Goal: Task Accomplishment & Management: Use online tool/utility

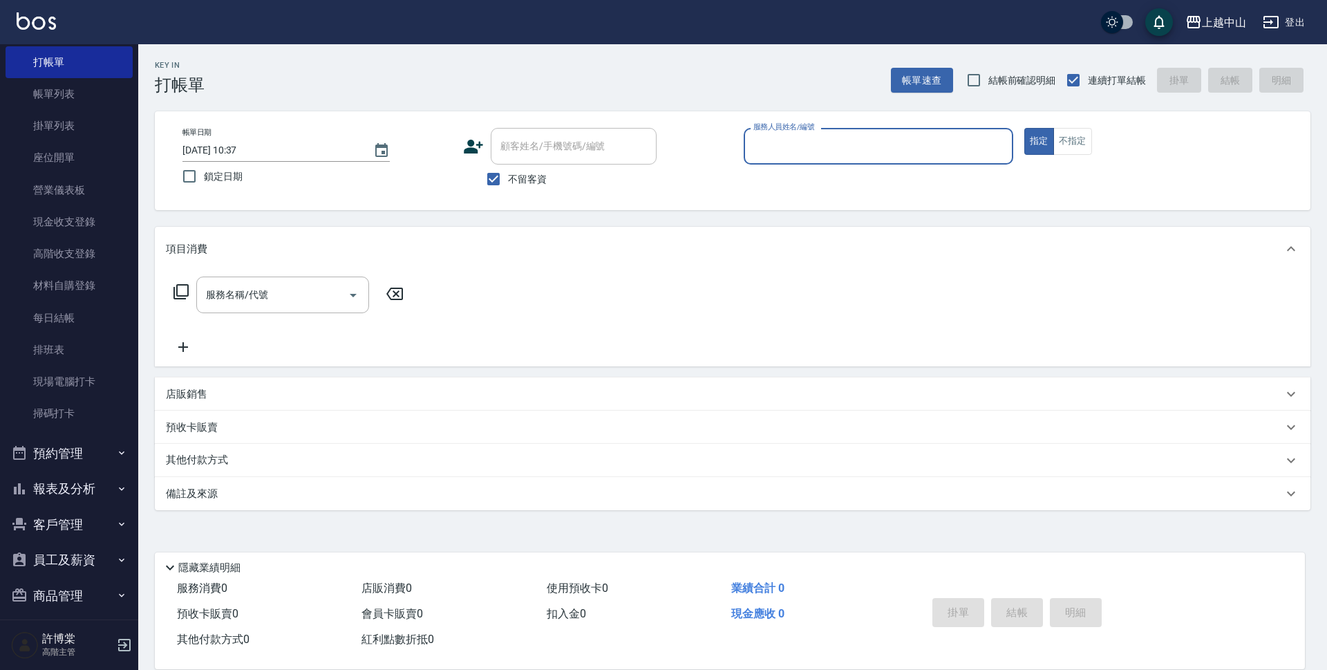
scroll to position [69, 0]
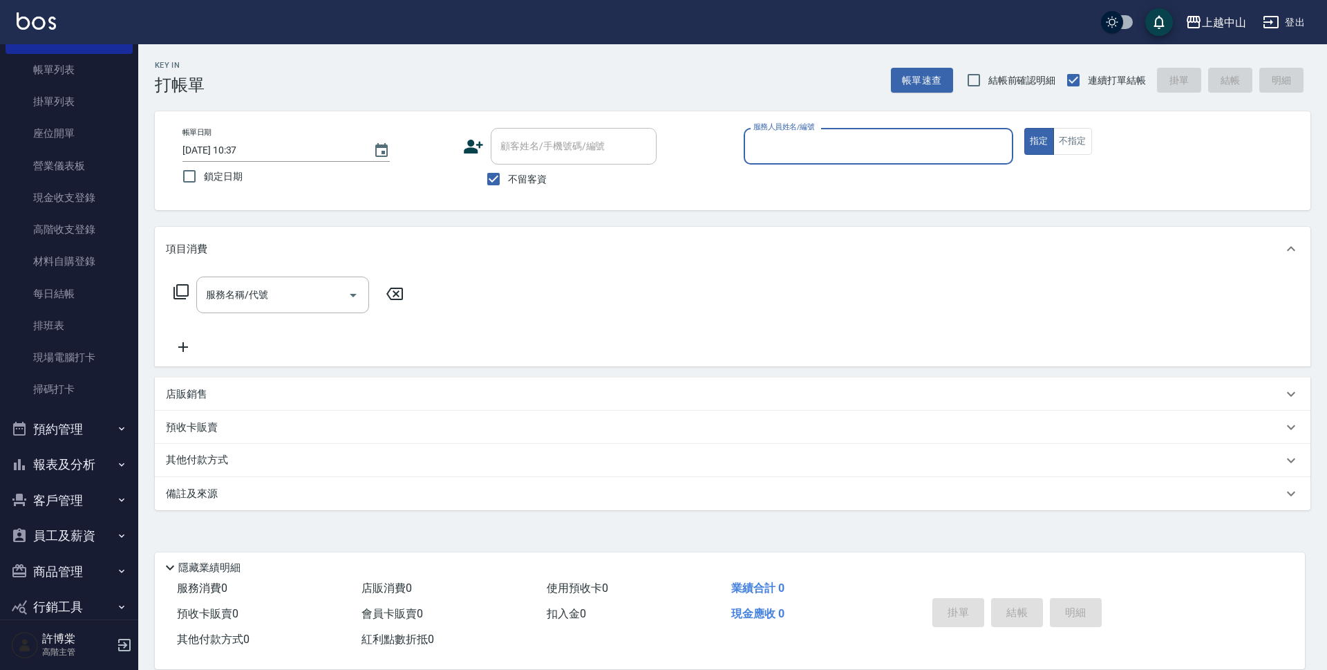
click at [68, 472] on button "報表及分析" at bounding box center [69, 465] width 127 height 36
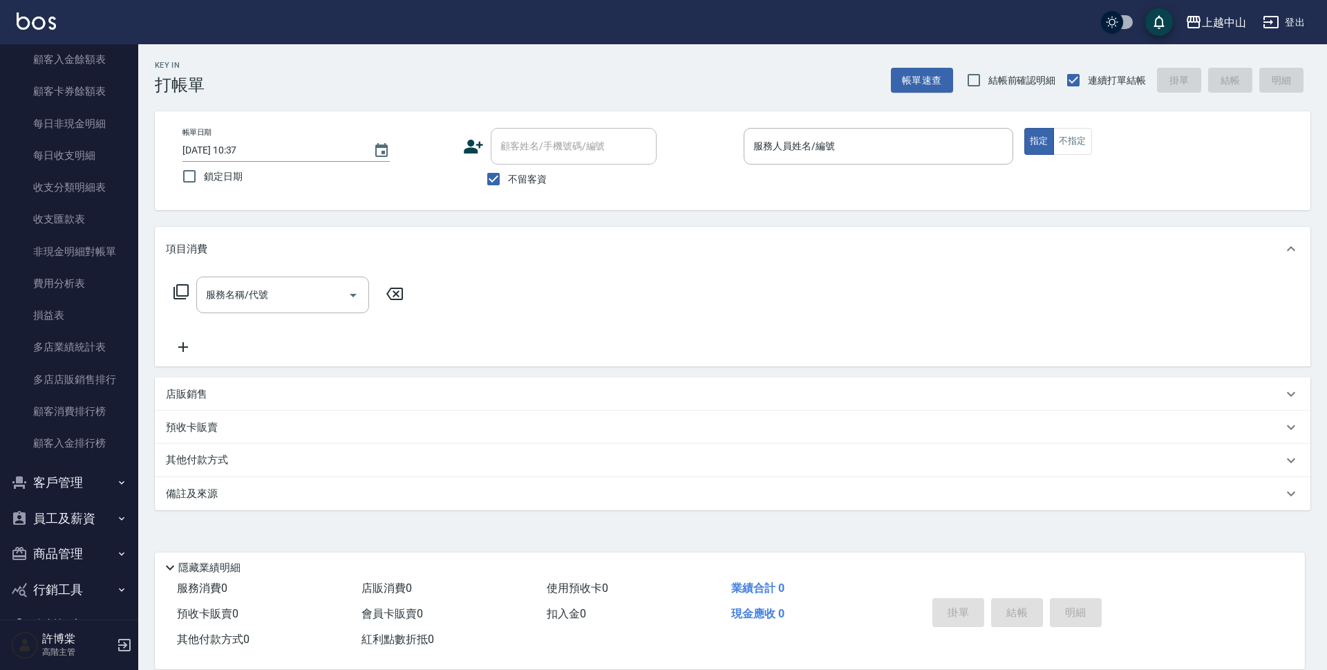
scroll to position [1513, 0]
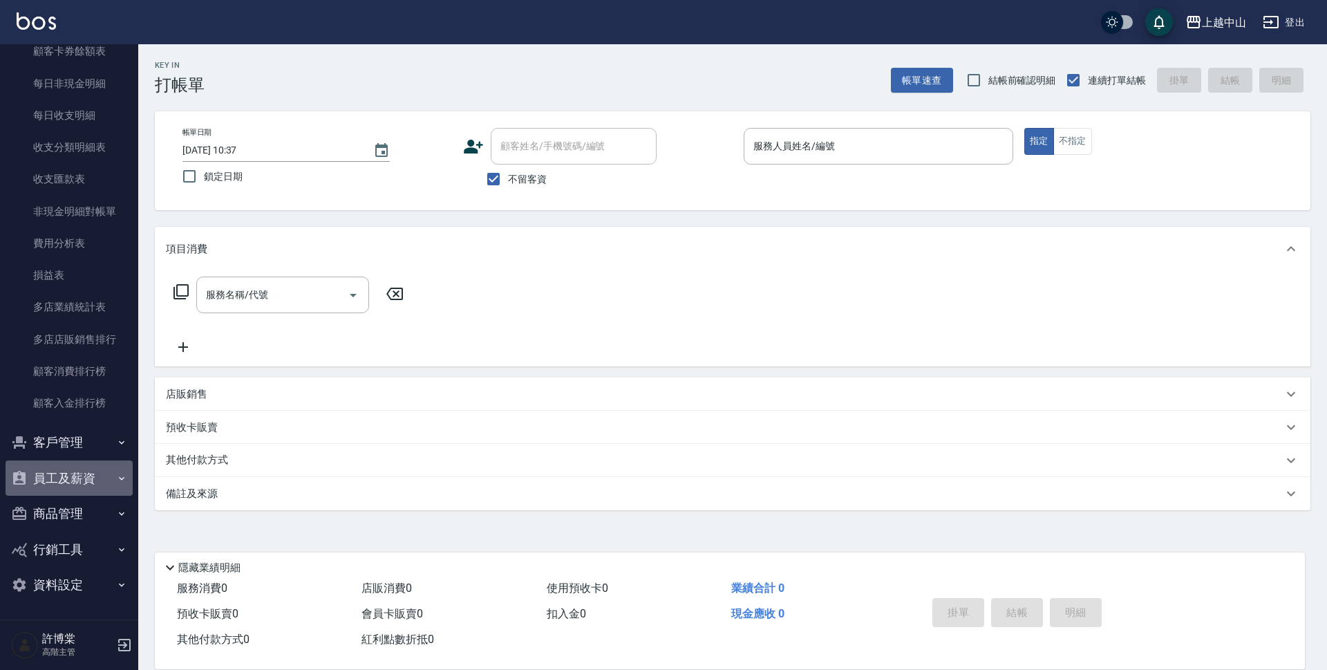
click at [106, 480] on button "員工及薪資" at bounding box center [69, 478] width 127 height 36
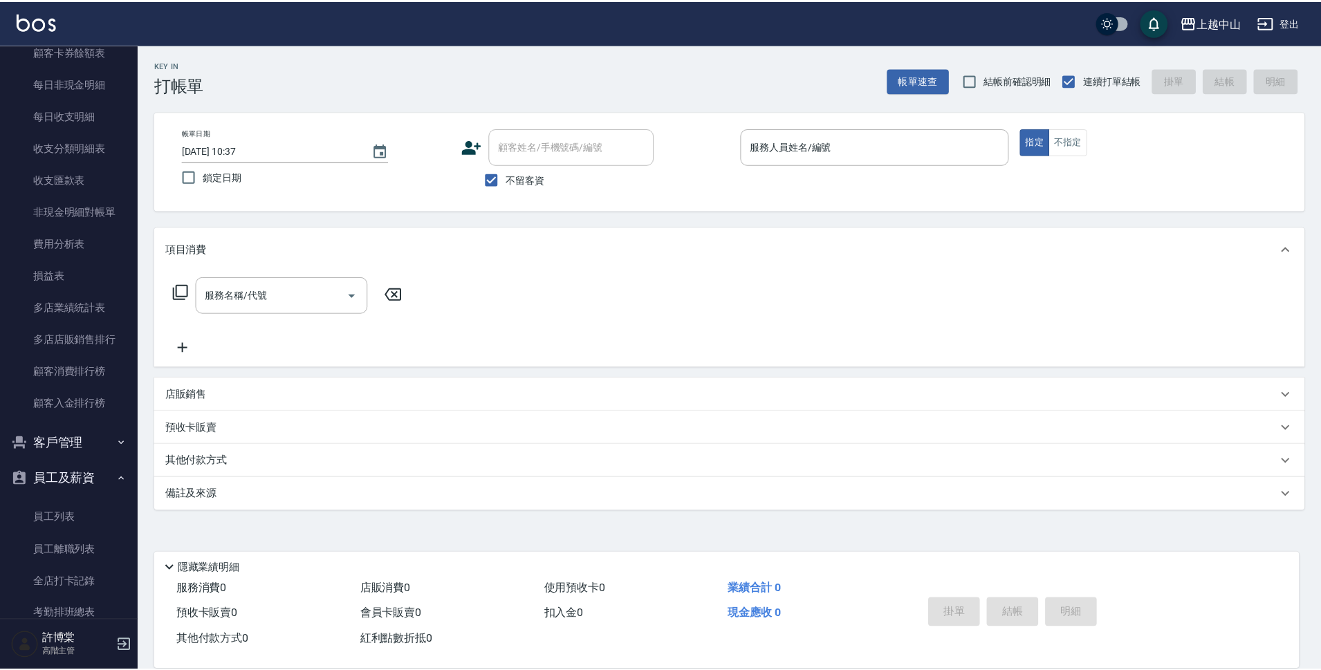
scroll to position [1780, 0]
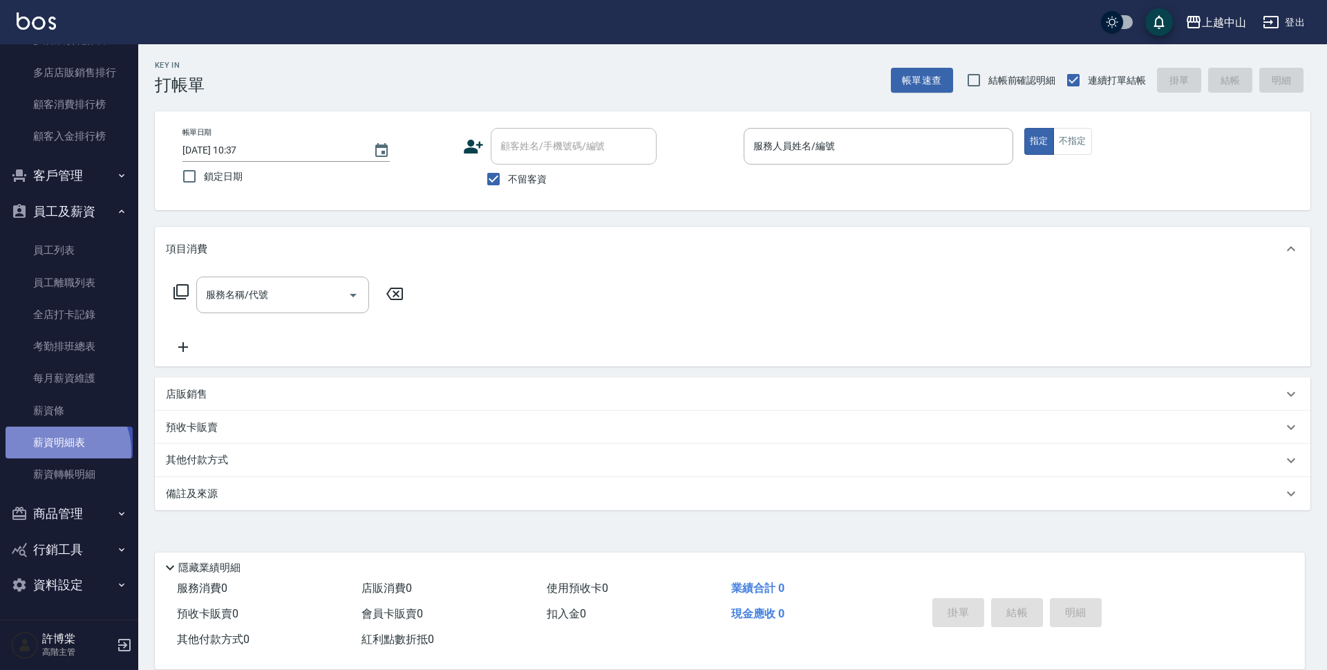
click at [62, 451] on link "薪資明細表" at bounding box center [69, 443] width 127 height 32
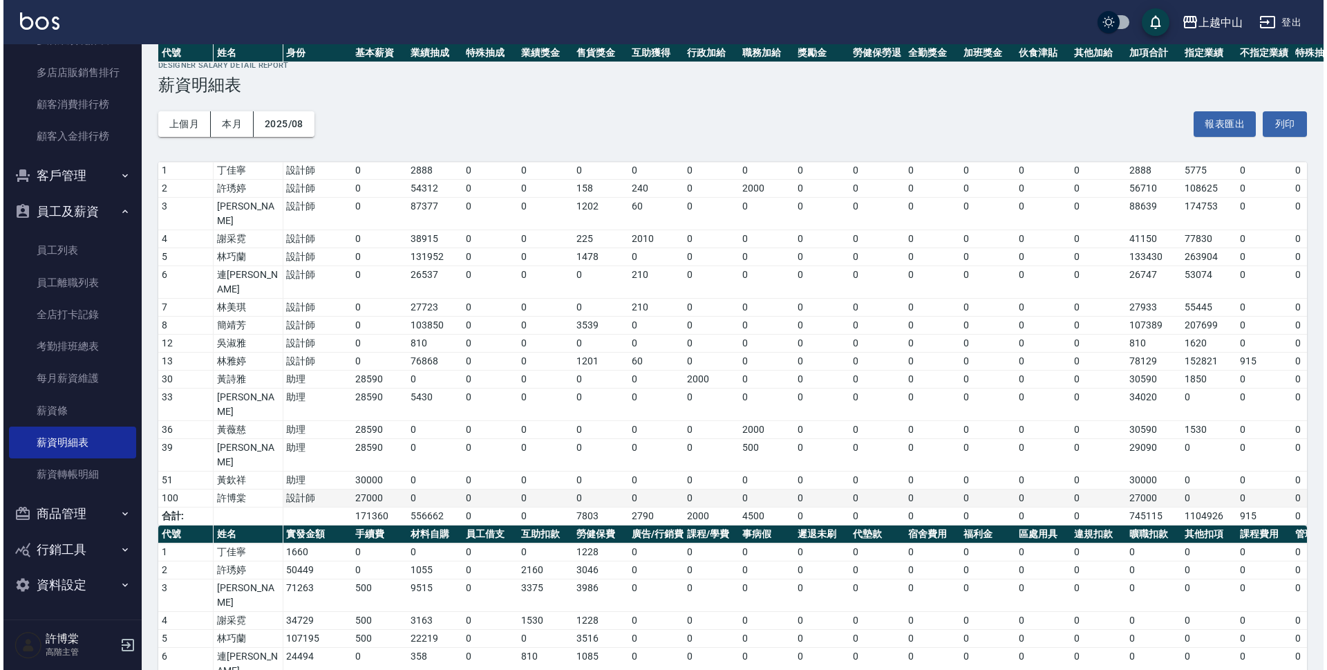
scroll to position [161, 0]
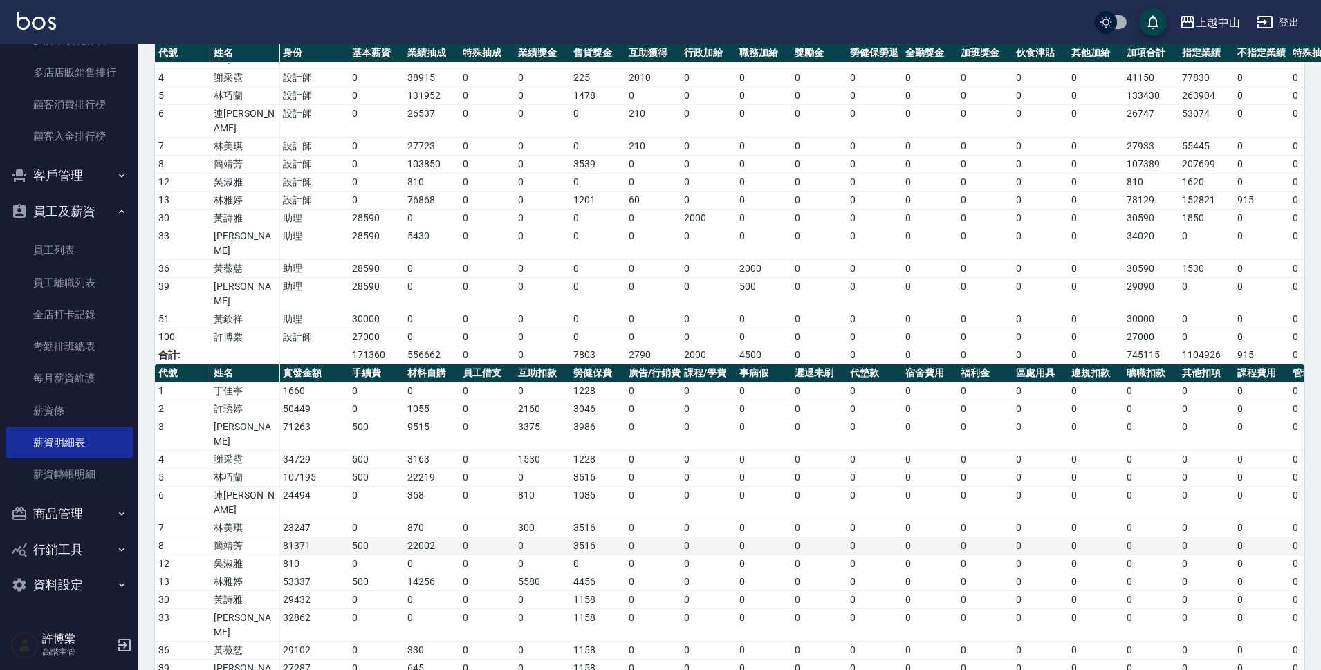
click at [301, 537] on td "81371" at bounding box center [313, 546] width 69 height 18
click at [306, 573] on td "53337" at bounding box center [313, 582] width 69 height 18
drag, startPoint x: 306, startPoint y: 507, endPoint x: 333, endPoint y: 505, distance: 27.0
click at [312, 573] on td "53337" at bounding box center [313, 582] width 69 height 18
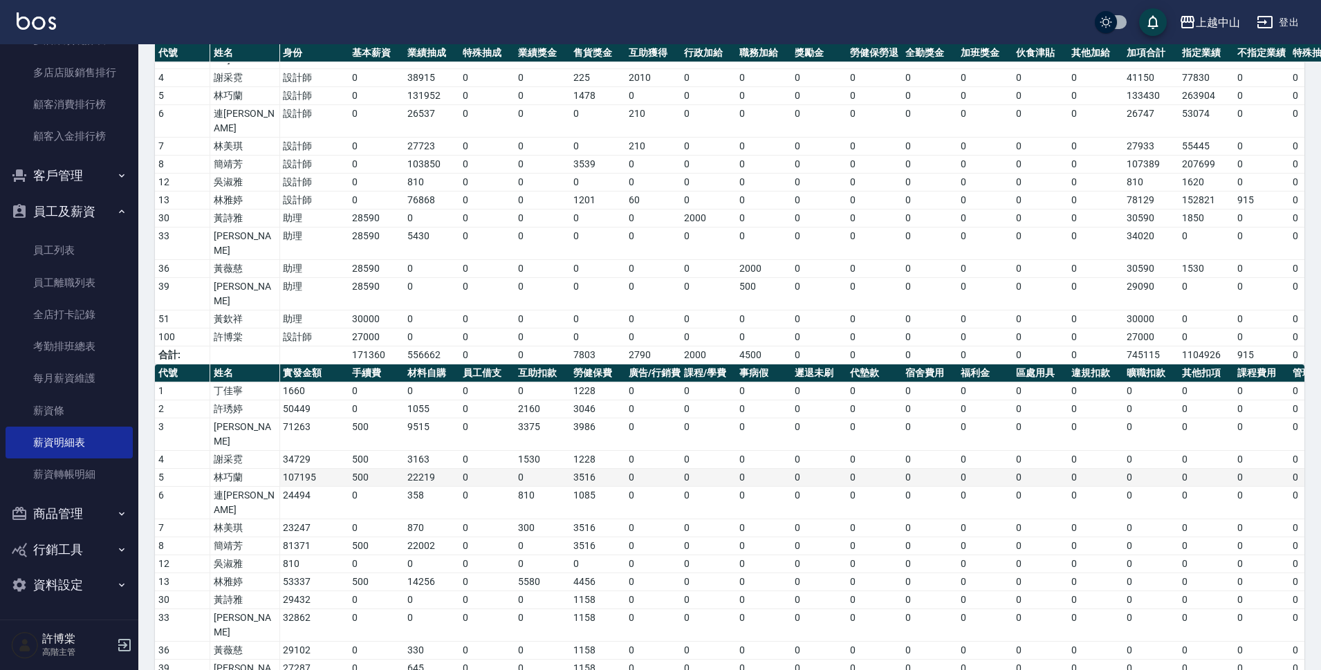
click at [299, 469] on td "107195" at bounding box center [313, 478] width 69 height 18
click at [308, 469] on td "107195" at bounding box center [313, 478] width 69 height 18
click at [1200, 21] on div "上越中山" at bounding box center [1217, 22] width 44 height 17
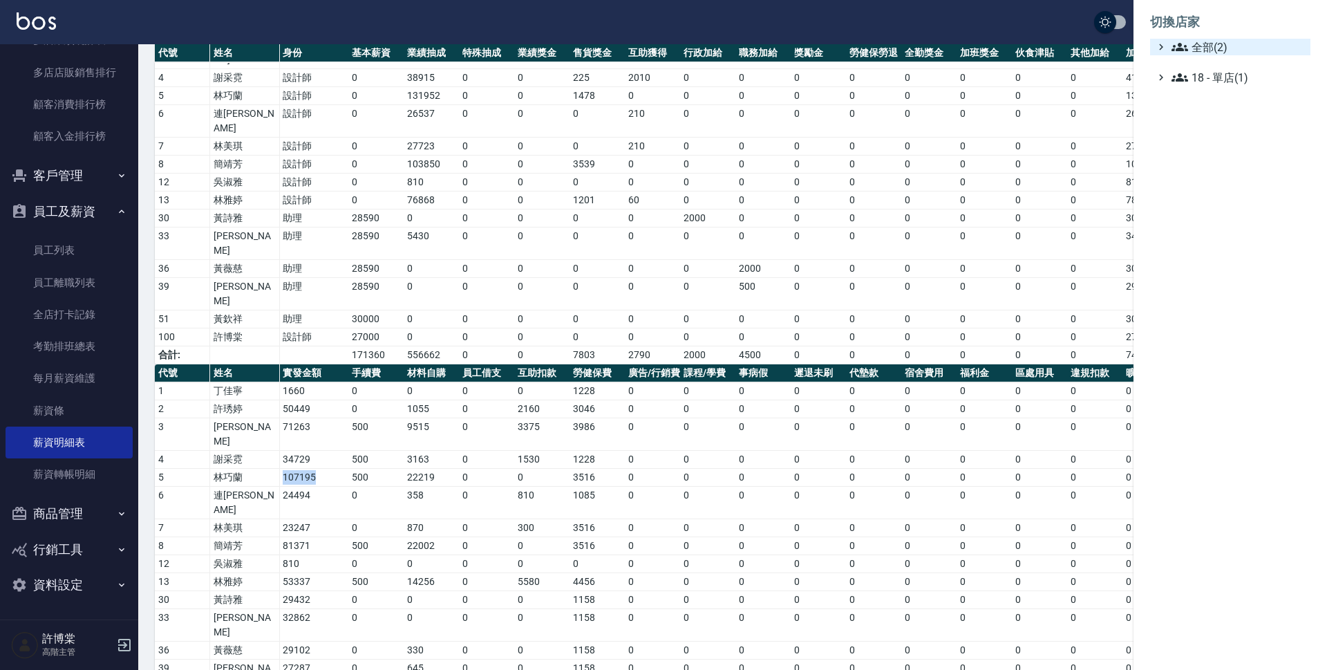
click at [1188, 46] on span "全部(2)" at bounding box center [1238, 47] width 133 height 17
click at [1206, 61] on span "AT台大" at bounding box center [1238, 63] width 136 height 17
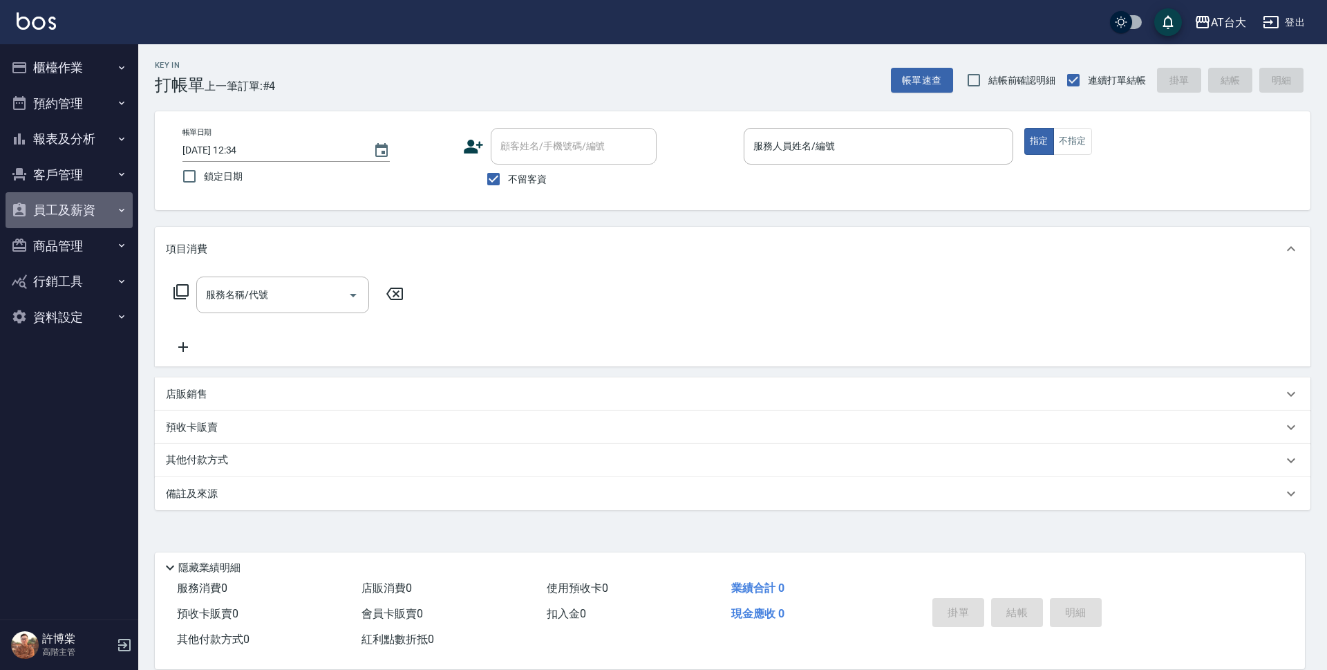
click at [84, 216] on button "員工及薪資" at bounding box center [69, 210] width 127 height 36
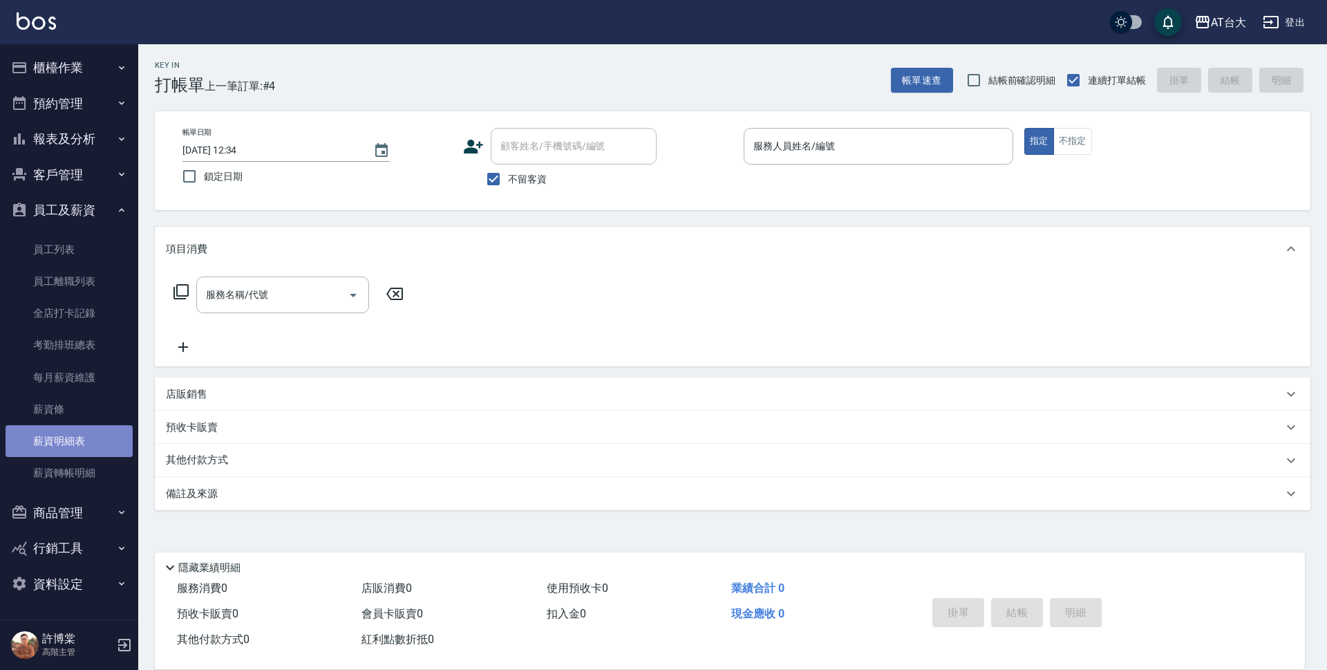
click at [75, 433] on link "薪資明細表" at bounding box center [69, 441] width 127 height 32
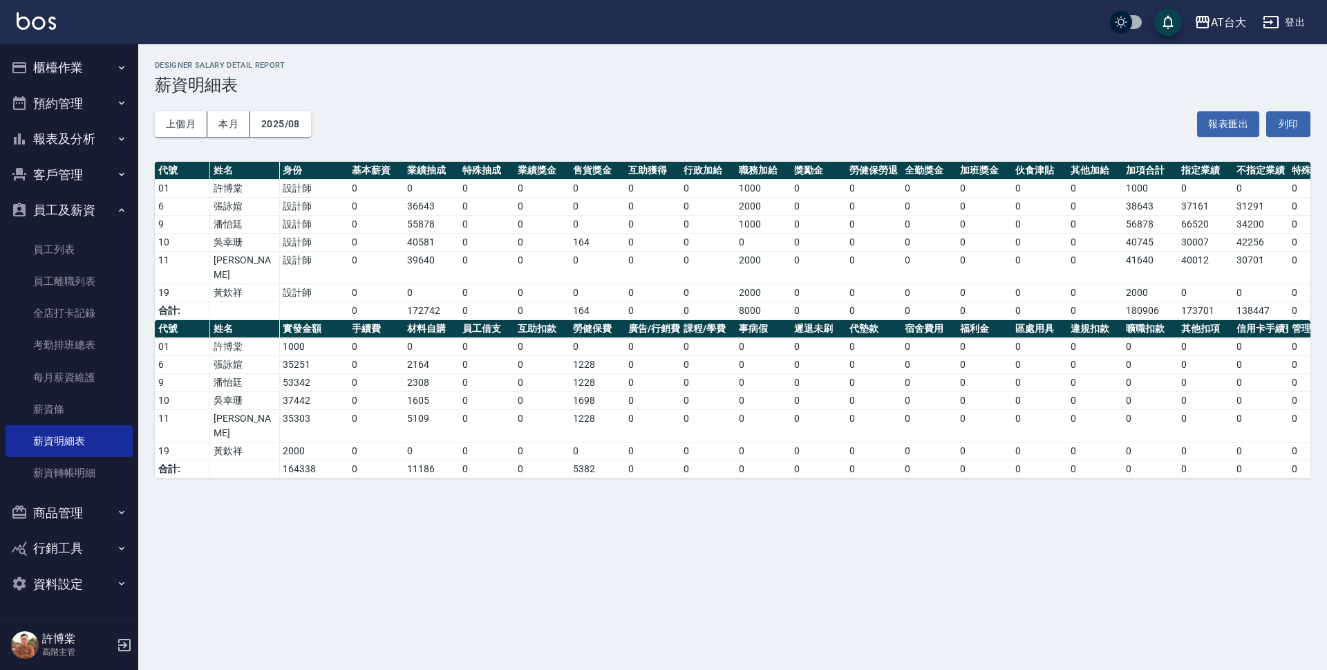
click at [93, 68] on button "櫃檯作業" at bounding box center [69, 68] width 127 height 36
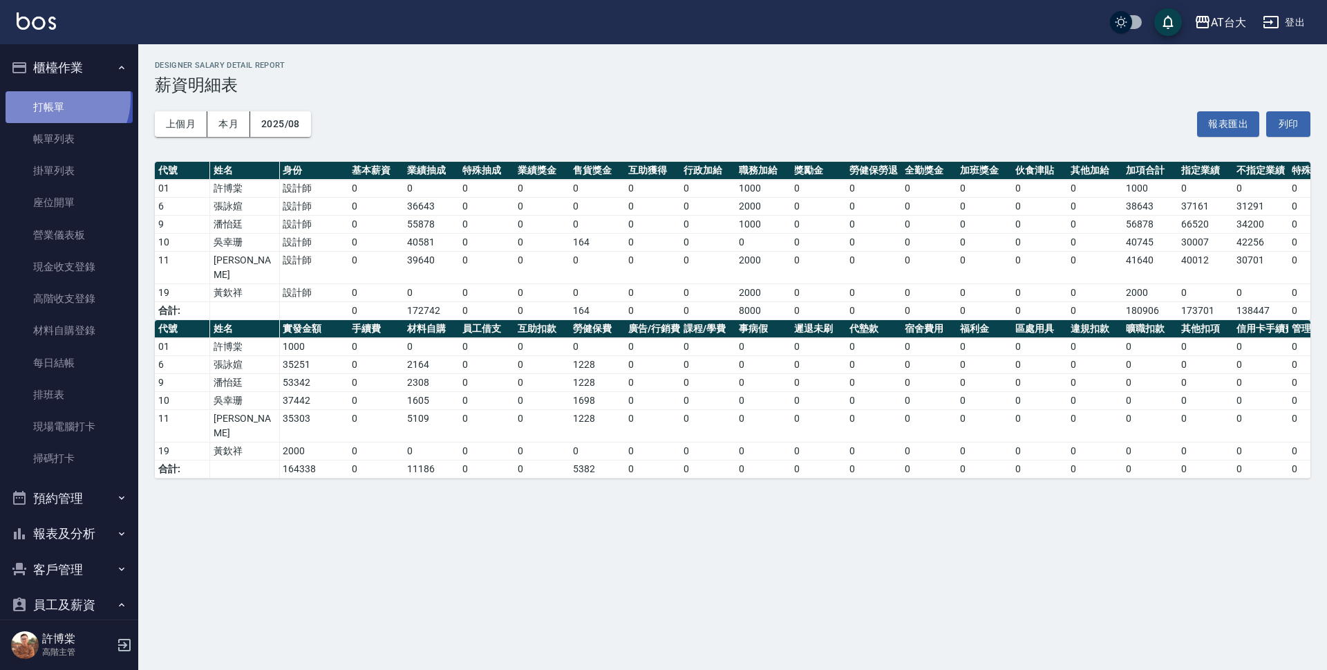
click at [55, 98] on link "打帳單" at bounding box center [69, 107] width 127 height 32
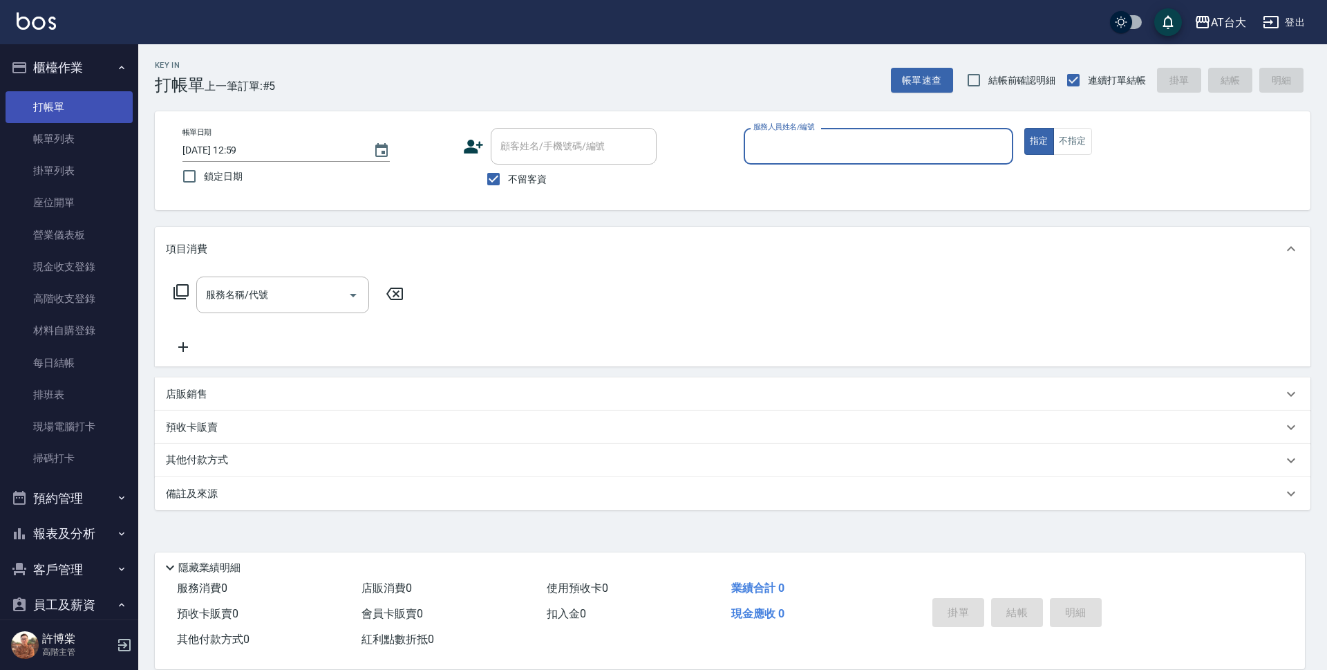
click at [69, 115] on link "打帳單" at bounding box center [69, 107] width 127 height 32
